Goal: Book appointment/travel/reservation

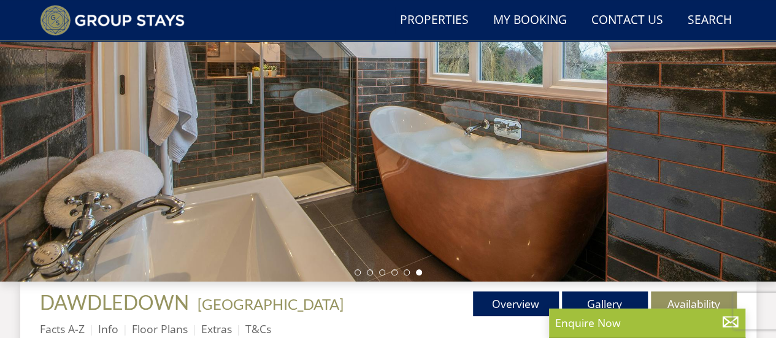
scroll to position [523, 0]
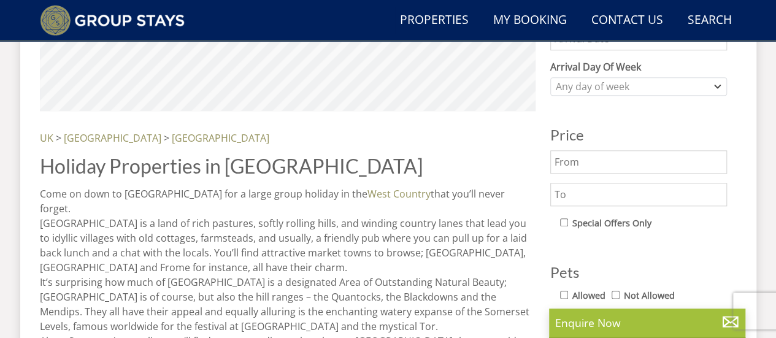
scroll to position [584, 0]
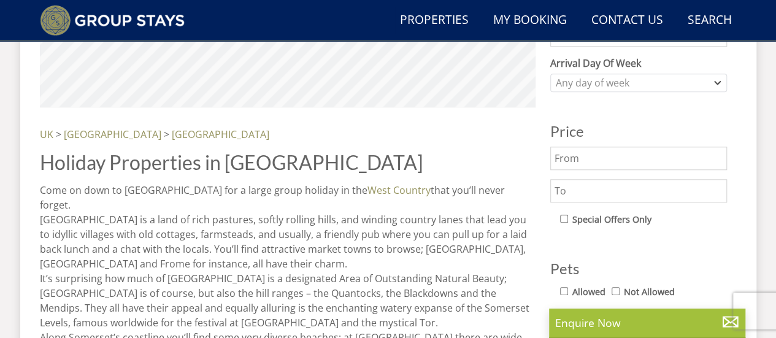
click at [608, 161] on input "text" at bounding box center [639, 158] width 177 height 23
click at [592, 192] on input "text" at bounding box center [639, 190] width 177 height 23
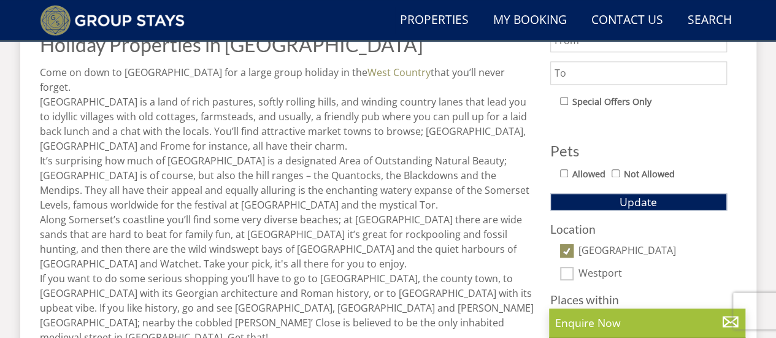
scroll to position [707, 0]
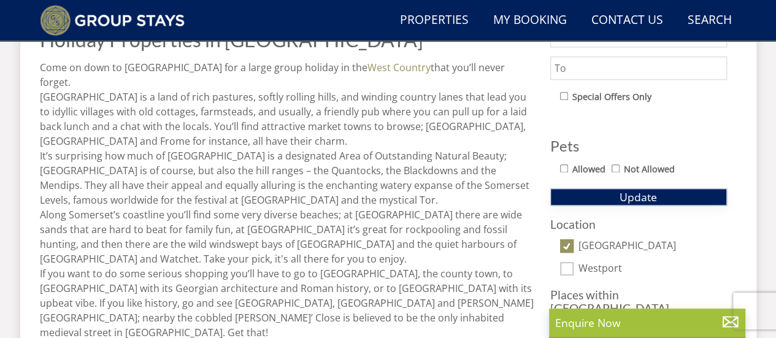
click at [614, 192] on button "Update" at bounding box center [639, 196] width 177 height 17
